Goal: Information Seeking & Learning: Learn about a topic

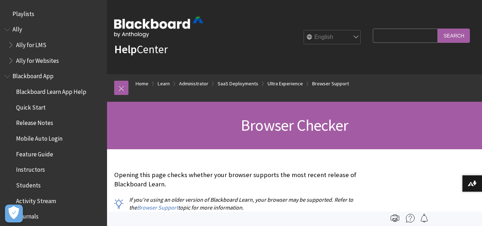
scroll to position [999, 0]
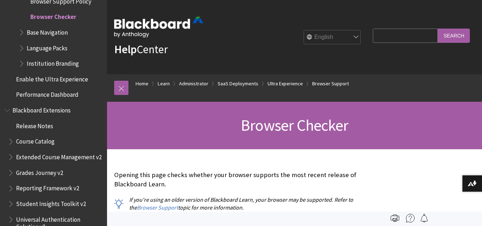
click at [51, 31] on span "Base Navigation" at bounding box center [47, 31] width 41 height 10
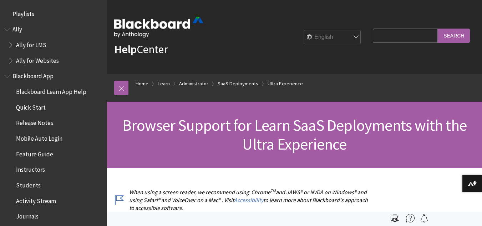
scroll to position [968, 0]
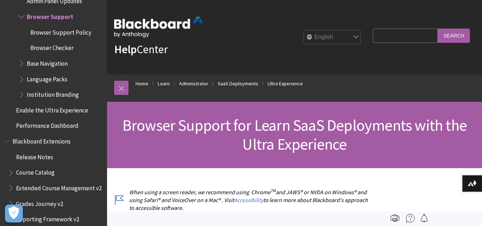
click at [380, 29] on input "Search Query" at bounding box center [405, 36] width 65 height 14
click at [382, 36] on input "amircan" at bounding box center [405, 36] width 65 height 14
type input "Amirian unvirsity"
click at [408, 38] on input "Amirian unvirsity" at bounding box center [405, 36] width 65 height 14
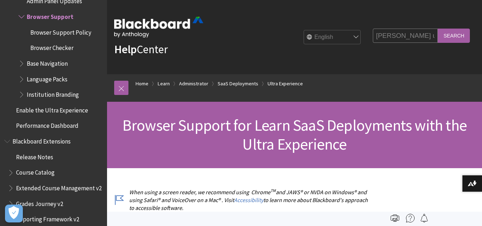
click at [409, 35] on input "Amirian unvirsity" at bounding box center [405, 36] width 65 height 14
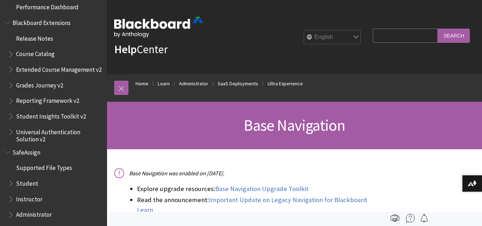
scroll to position [1187, 0]
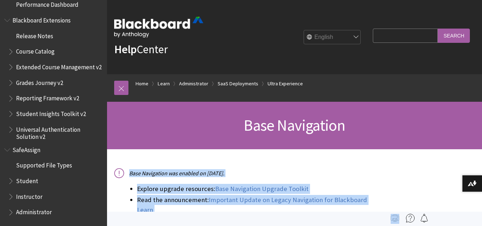
drag, startPoint x: 109, startPoint y: 214, endPoint x: 113, endPoint y: 164, distance: 49.8
